Goal: Information Seeking & Learning: Learn about a topic

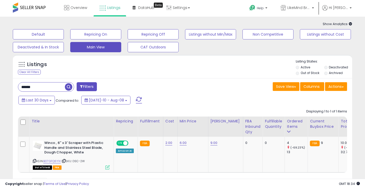
click at [44, 87] on input "******" at bounding box center [41, 86] width 47 height 9
click at [44, 87] on input "******" at bounding box center [57, 86] width 79 height 9
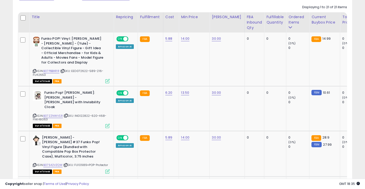
scroll to position [107, 0]
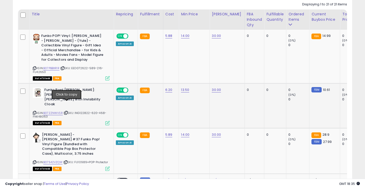
click at [67, 111] on icon at bounding box center [65, 112] width 3 height 3
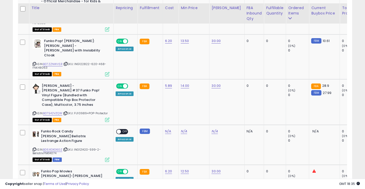
scroll to position [154, 0]
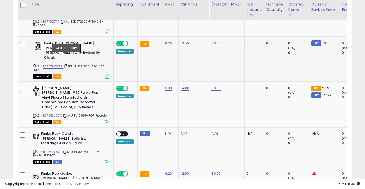
click at [67, 65] on icon at bounding box center [65, 66] width 3 height 3
drag, startPoint x: 58, startPoint y: 49, endPoint x: 106, endPoint y: 49, distance: 47.6
click at [106, 49] on b "Funko Pop! [PERSON_NAME]: [PERSON_NAME] - [PERSON_NAME] with Invisibility Cloak" at bounding box center [75, 51] width 62 height 20
copy b "[PERSON_NAME] with Invisibility Cloak"
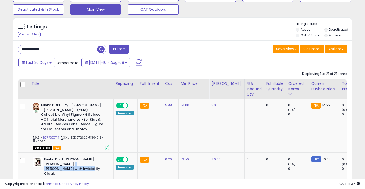
scroll to position [0, 0]
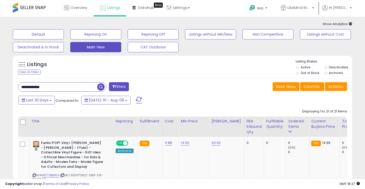
click at [51, 89] on input "**********" at bounding box center [57, 86] width 79 height 9
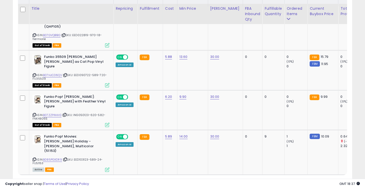
scroll to position [137, 0]
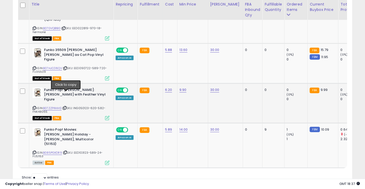
click at [66, 106] on icon at bounding box center [64, 107] width 3 height 3
drag, startPoint x: 87, startPoint y: 80, endPoint x: 66, endPoint y: 86, distance: 21.7
click at [66, 88] on b "Funko Pop! [PERSON_NAME]: [PERSON_NAME] with Feather Vinyl Figure" at bounding box center [75, 96] width 62 height 16
copy b "[PERSON_NAME] with Feather"
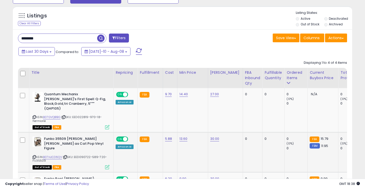
scroll to position [0, 0]
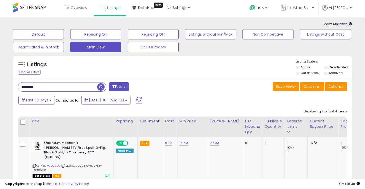
click at [44, 89] on input "********" at bounding box center [57, 86] width 79 height 9
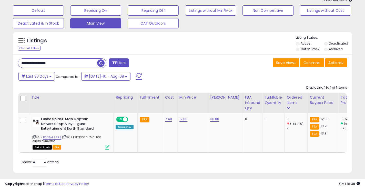
scroll to position [40, 0]
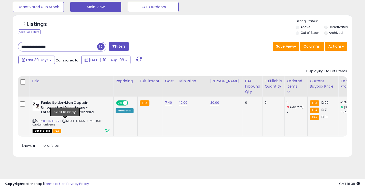
click at [66, 121] on icon at bounding box center [64, 120] width 3 height 3
drag, startPoint x: 53, startPoint y: 103, endPoint x: 65, endPoint y: 109, distance: 13.7
click at [65, 109] on b "Funko Spider-Man Captain Universe Pop! Vinyl Figure - Entertainment Earth Stand…" at bounding box center [72, 108] width 62 height 16
copy b "Spider-Man Captain Universe Pop!"
click at [61, 47] on input "**********" at bounding box center [57, 46] width 79 height 9
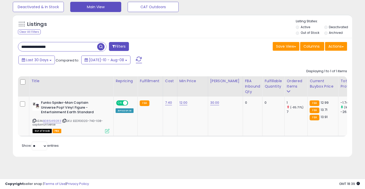
click at [61, 47] on input "**********" at bounding box center [57, 46] width 79 height 9
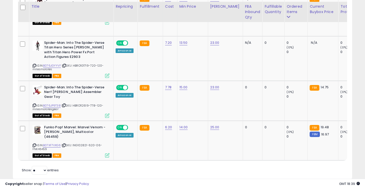
scroll to position [196, 0]
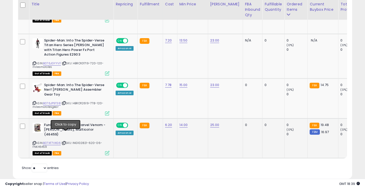
click at [66, 142] on icon at bounding box center [63, 143] width 3 height 3
drag, startPoint x: 79, startPoint y: 120, endPoint x: 67, endPoint y: 126, distance: 13.2
click at [67, 126] on b "Funko Pop! Marvel: Marvel Venom - [PERSON_NAME], Multicolor (46459)" at bounding box center [75, 131] width 62 height 16
copy b "Marvel Venom - [PERSON_NAME]"
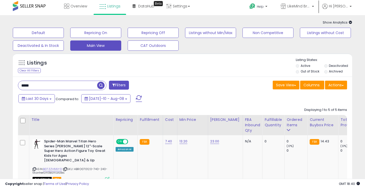
scroll to position [0, 0]
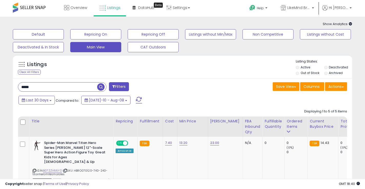
click at [40, 88] on input "*****" at bounding box center [57, 86] width 79 height 9
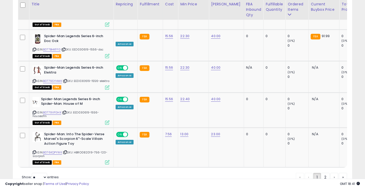
scroll to position [966, 0]
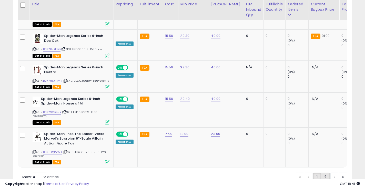
click at [321, 173] on link "2" at bounding box center [325, 177] width 9 height 9
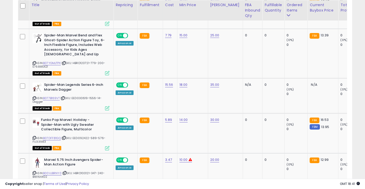
scroll to position [264, 0]
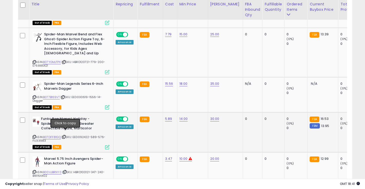
click at [66, 135] on icon at bounding box center [63, 136] width 3 height 3
drag, startPoint x: 72, startPoint y: 114, endPoint x: 93, endPoint y: 119, distance: 21.0
click at [93, 119] on b "Funko Pop Marvel: Holiday - Spider-Man with Ugly Sweater Collectible Figure, Mu…" at bounding box center [72, 124] width 62 height 16
copy b "Holiday - Spider-Man with Ugly Sweater"
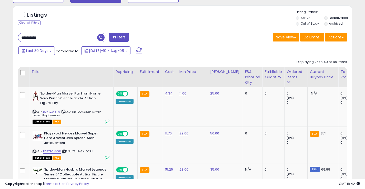
scroll to position [48, 0]
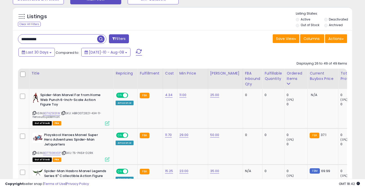
click at [41, 42] on input "**********" at bounding box center [57, 39] width 79 height 9
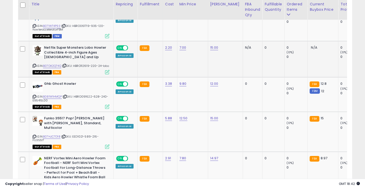
scroll to position [166, 0]
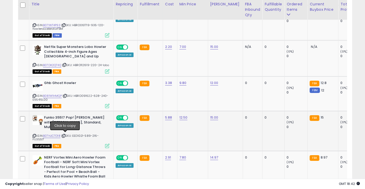
click at [65, 134] on icon at bounding box center [63, 135] width 3 height 3
drag, startPoint x: 95, startPoint y: 122, endPoint x: 64, endPoint y: 127, distance: 31.6
click at [64, 127] on b "Funko 35517 Pop! [PERSON_NAME] with [PERSON_NAME], Standard, Multicolor" at bounding box center [75, 123] width 62 height 16
copy b "[PERSON_NAME] with [PERSON_NAME]"
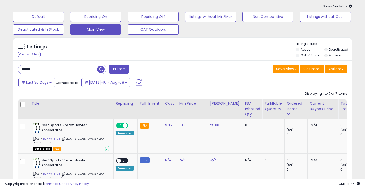
scroll to position [0, 0]
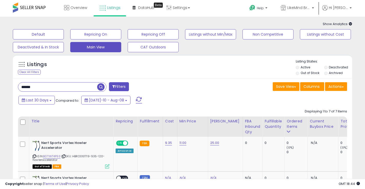
click at [41, 86] on input "******" at bounding box center [57, 86] width 79 height 9
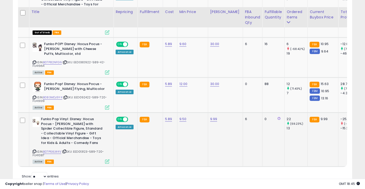
scroll to position [325, 0]
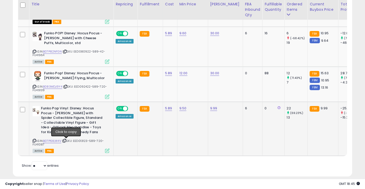
click at [66, 141] on icon at bounding box center [64, 140] width 3 height 3
drag, startPoint x: 55, startPoint y: 114, endPoint x: 51, endPoint y: 119, distance: 6.4
click at [51, 119] on b "Funko Pop Vinyl: Disney: Hocus Pocus - [PERSON_NAME] with Spider Collectible Fi…" at bounding box center [72, 121] width 62 height 30
copy b "[PERSON_NAME] with Spide"
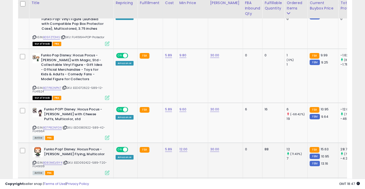
scroll to position [248, 0]
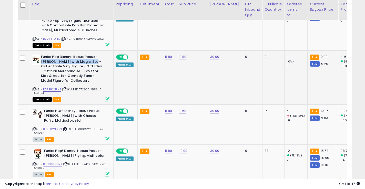
drag, startPoint x: 41, startPoint y: 63, endPoint x: 94, endPoint y: 63, distance: 52.5
click at [94, 63] on b "Funko Pop Disney: Hocus Pocus - [PERSON_NAME] with Magic, Std - Collectable Vin…" at bounding box center [72, 70] width 62 height 30
copy b "[PERSON_NAME] with Magic"
click at [66, 89] on icon at bounding box center [64, 89] width 3 height 3
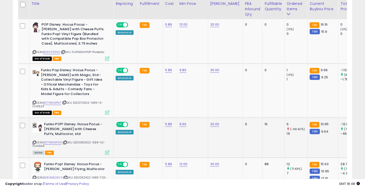
scroll to position [234, 0]
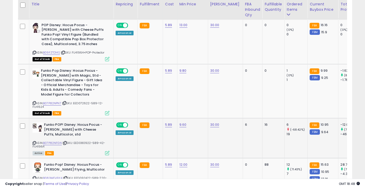
click at [67, 144] on icon at bounding box center [64, 143] width 3 height 3
drag, startPoint x: 44, startPoint y: 131, endPoint x: 84, endPoint y: 132, distance: 39.7
click at [84, 132] on b "Funko POP! Disney: Hocus Pocus - [PERSON_NAME] with Cheese Puffs, Multicolor, s…" at bounding box center [75, 130] width 62 height 16
copy b "[PERSON_NAME] with Cheese Puffs"
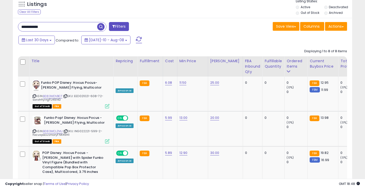
scroll to position [0, 0]
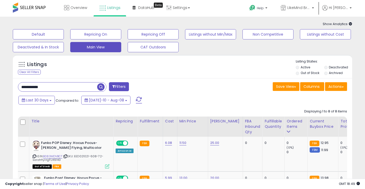
click at [50, 85] on input "**********" at bounding box center [57, 86] width 79 height 9
type input "*"
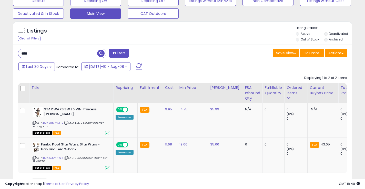
scroll to position [58, 0]
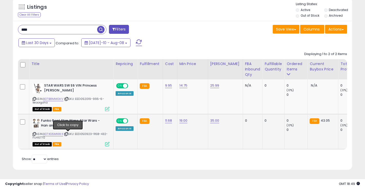
click at [68, 133] on icon at bounding box center [66, 134] width 3 height 3
drag, startPoint x: 80, startPoint y: 121, endPoint x: 77, endPoint y: 126, distance: 6.1
click at [77, 126] on b "Funko Pop! Star Wars: Star Wars - Han and Leia 2-Pack" at bounding box center [72, 123] width 62 height 11
copy b "Star Wars - Han and Leia 2-Pack"
click at [39, 32] on input "****" at bounding box center [57, 29] width 79 height 9
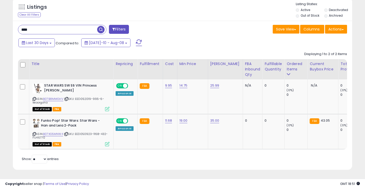
click at [39, 32] on input "****" at bounding box center [57, 29] width 79 height 9
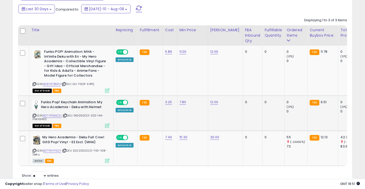
scroll to position [93, 0]
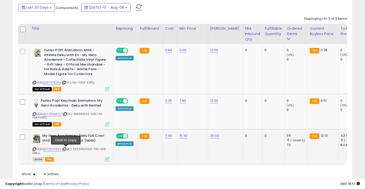
click at [66, 150] on icon at bounding box center [64, 149] width 3 height 3
drag, startPoint x: 80, startPoint y: 136, endPoint x: 104, endPoint y: 136, distance: 24.6
click at [104, 136] on b "My Hero Academia - Deku Full Cowl GitD Pop! Vinyl - EE Excl. (MHA)" at bounding box center [73, 138] width 62 height 11
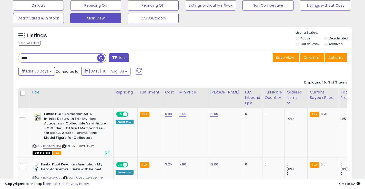
scroll to position [0, 0]
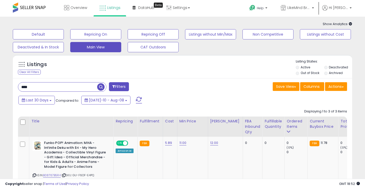
click at [38, 90] on input "****" at bounding box center [57, 86] width 79 height 9
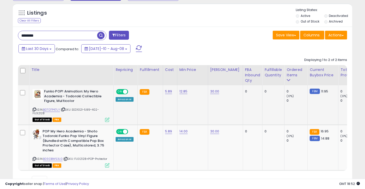
scroll to position [55, 0]
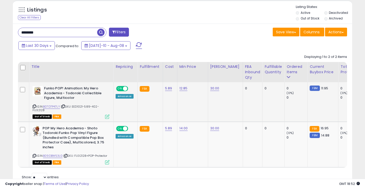
click at [65, 107] on icon at bounding box center [62, 106] width 3 height 3
drag, startPoint x: 85, startPoint y: 89, endPoint x: 81, endPoint y: 94, distance: 6.0
click at [81, 94] on b "Funko POP! Animation: My Hero Academia - Todoroki Collectible Figure, Multicolor" at bounding box center [75, 94] width 62 height 16
click at [44, 35] on input "********" at bounding box center [57, 32] width 79 height 9
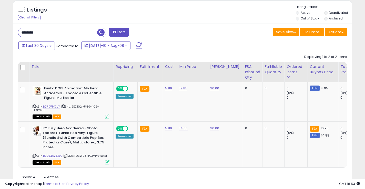
click at [44, 35] on input "********" at bounding box center [57, 32] width 79 height 9
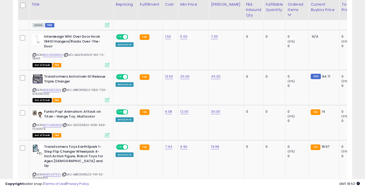
scroll to position [232, 0]
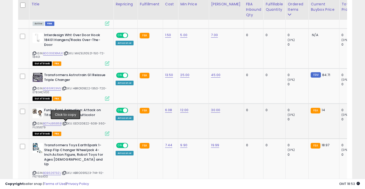
click at [66, 124] on icon at bounding box center [64, 123] width 3 height 3
drag, startPoint x: 84, startPoint y: 111, endPoint x: 68, endPoint y: 117, distance: 17.6
click at [68, 117] on b "Funko Pop! Animation: Attack on Titan - Hange Toy, Multicolor" at bounding box center [75, 113] width 62 height 11
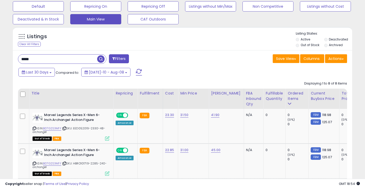
scroll to position [24, 0]
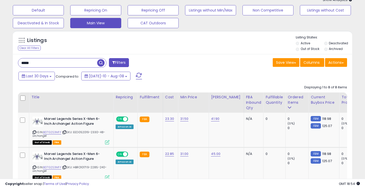
click at [39, 63] on input "*****" at bounding box center [57, 62] width 79 height 9
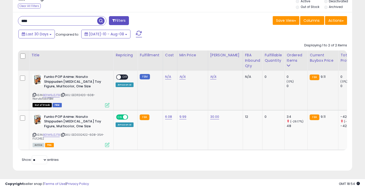
scroll to position [67, 0]
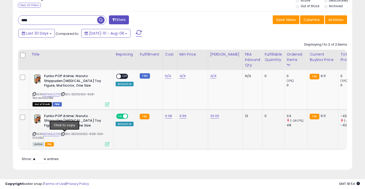
click at [65, 134] on icon at bounding box center [62, 134] width 3 height 3
click at [64, 134] on icon at bounding box center [62, 134] width 3 height 3
drag, startPoint x: 76, startPoint y: 116, endPoint x: 71, endPoint y: 122, distance: 8.0
click at [71, 122] on b "Funko POP Anime: Naruto Shippuden [MEDICAL_DATA] Toy Figure, Multicolor, One Si…" at bounding box center [75, 122] width 62 height 16
click at [42, 20] on input "****" at bounding box center [57, 20] width 79 height 9
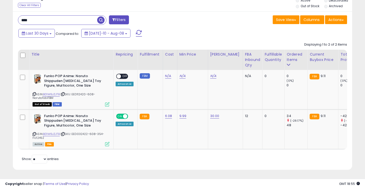
click at [42, 20] on input "****" at bounding box center [57, 20] width 79 height 9
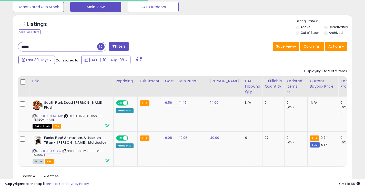
scroll to position [58, 0]
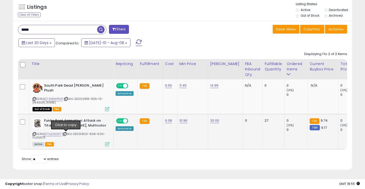
click at [66, 134] on icon at bounding box center [64, 134] width 3 height 3
drag, startPoint x: 84, startPoint y: 121, endPoint x: 67, endPoint y: 126, distance: 17.4
click at [67, 126] on b "Funko Pop! Animation: Attack on Titan - [PERSON_NAME], Multicolor" at bounding box center [75, 123] width 62 height 11
click at [38, 30] on input "*****" at bounding box center [57, 29] width 79 height 9
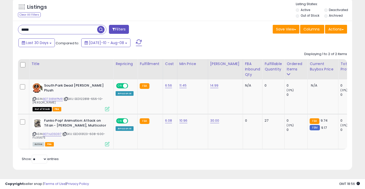
click at [38, 30] on input "*****" at bounding box center [57, 29] width 79 height 9
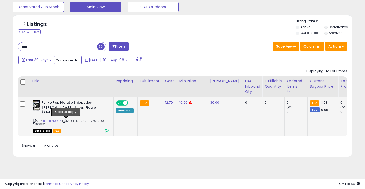
click at [66, 121] on icon at bounding box center [64, 120] width 3 height 3
drag, startPoint x: 73, startPoint y: 103, endPoint x: 82, endPoint y: 108, distance: 9.7
click at [82, 108] on b "Funko Pop Naruto Shippuden [PERSON_NAME] (Anbu) Figure (AAA Anime Exclusive)" at bounding box center [72, 108] width 62 height 16
click at [83, 114] on b "Funko Pop Naruto Shippuden [PERSON_NAME] (Anbu) Figure (AAA Anime Exclusive)" at bounding box center [72, 108] width 62 height 16
drag, startPoint x: 61, startPoint y: 104, endPoint x: 81, endPoint y: 109, distance: 21.0
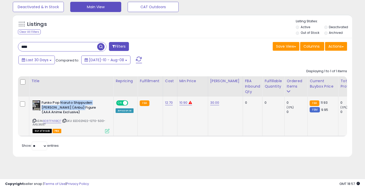
click at [81, 109] on b "Funko Pop Naruto Shippuden [PERSON_NAME] (Anbu) Figure (AAA Anime Exclusive)" at bounding box center [72, 108] width 62 height 16
click at [42, 47] on input "****" at bounding box center [57, 46] width 79 height 9
type input "**********"
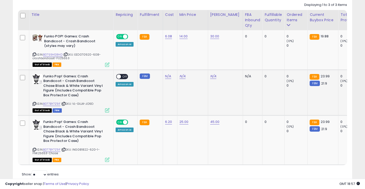
scroll to position [107, 0]
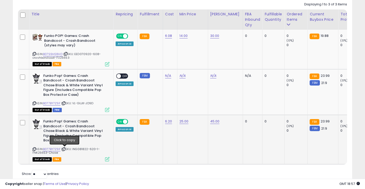
click at [65, 149] on icon at bounding box center [63, 149] width 3 height 3
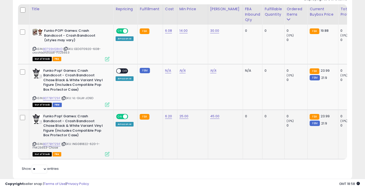
scroll to position [111, 0]
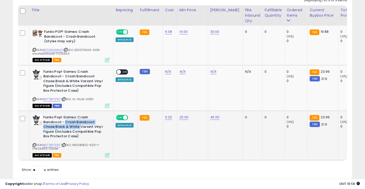
drag, startPoint x: 65, startPoint y: 123, endPoint x: 80, endPoint y: 128, distance: 15.1
click at [80, 128] on b "Funko Pop! Games: Crash Bandicoot - Crash Bandicoot Chase Black & White Variant…" at bounding box center [74, 127] width 62 height 25
